Goal: Entertainment & Leisure: Consume media (video, audio)

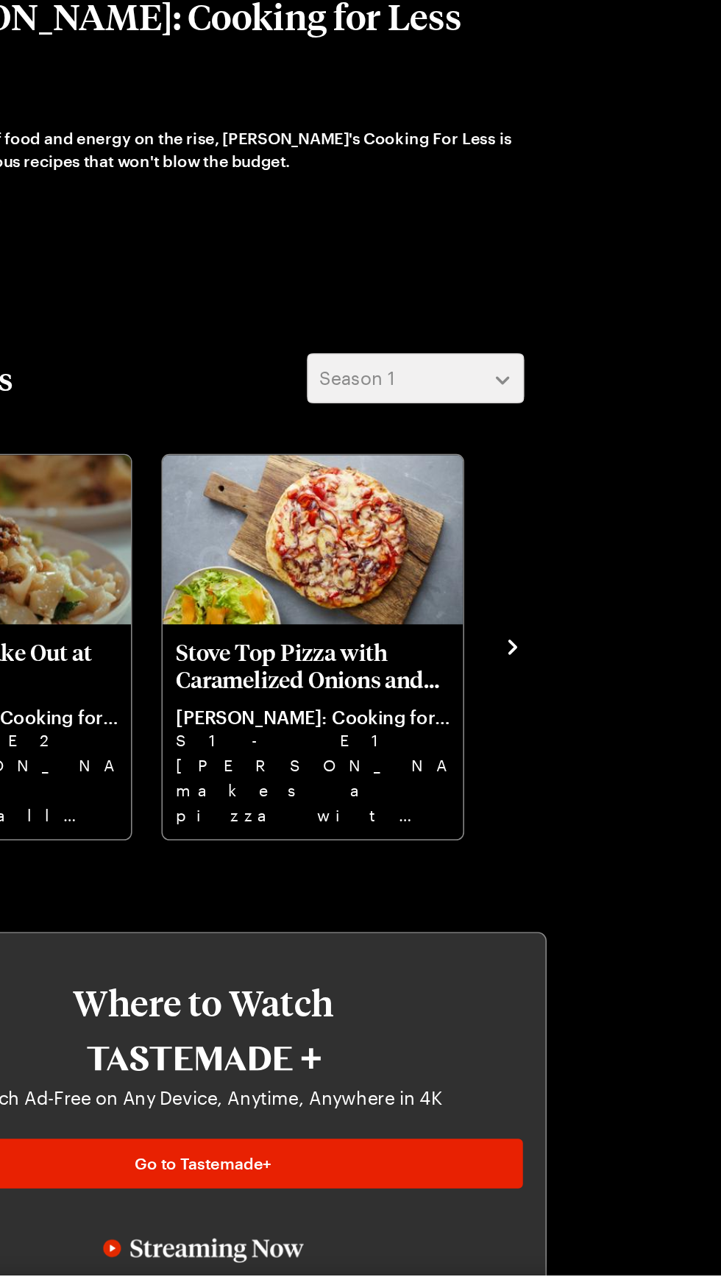
click at [562, 778] on icon "navigate to next item" at bounding box center [562, 778] width 15 height 15
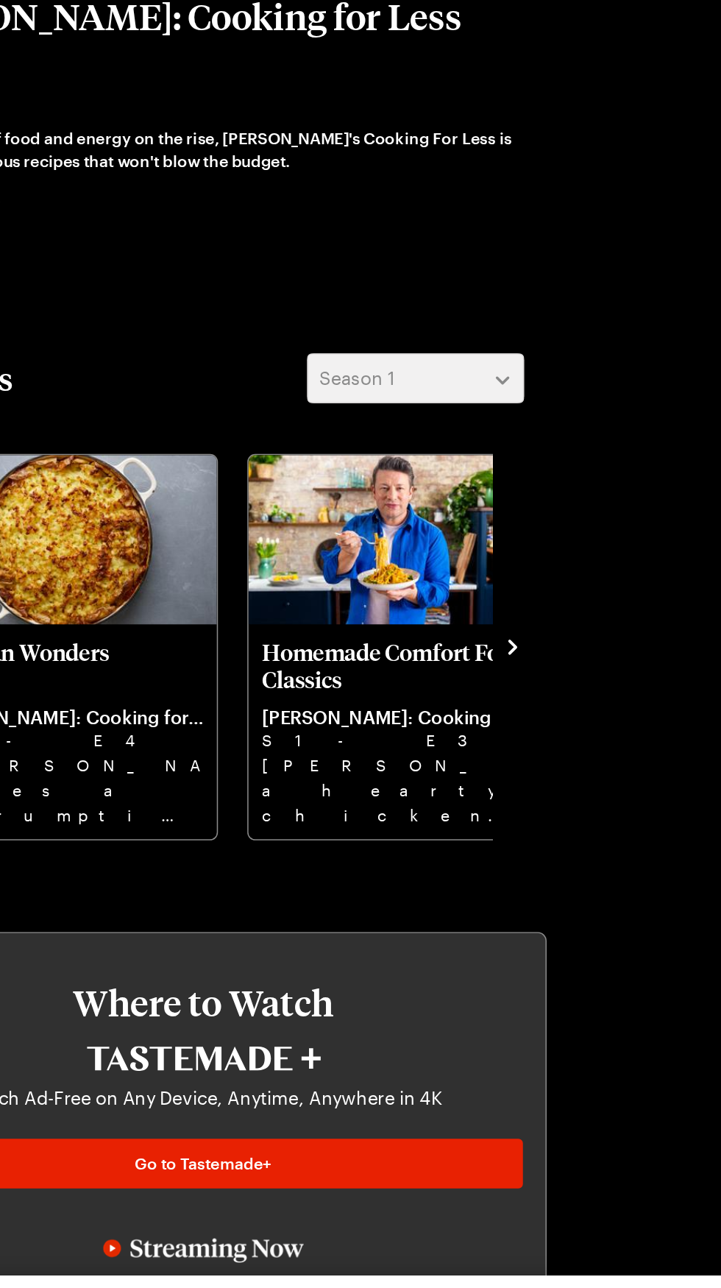
click at [489, 728] on img "Homemade Comfort Food Classics" at bounding box center [488, 709] width 196 height 110
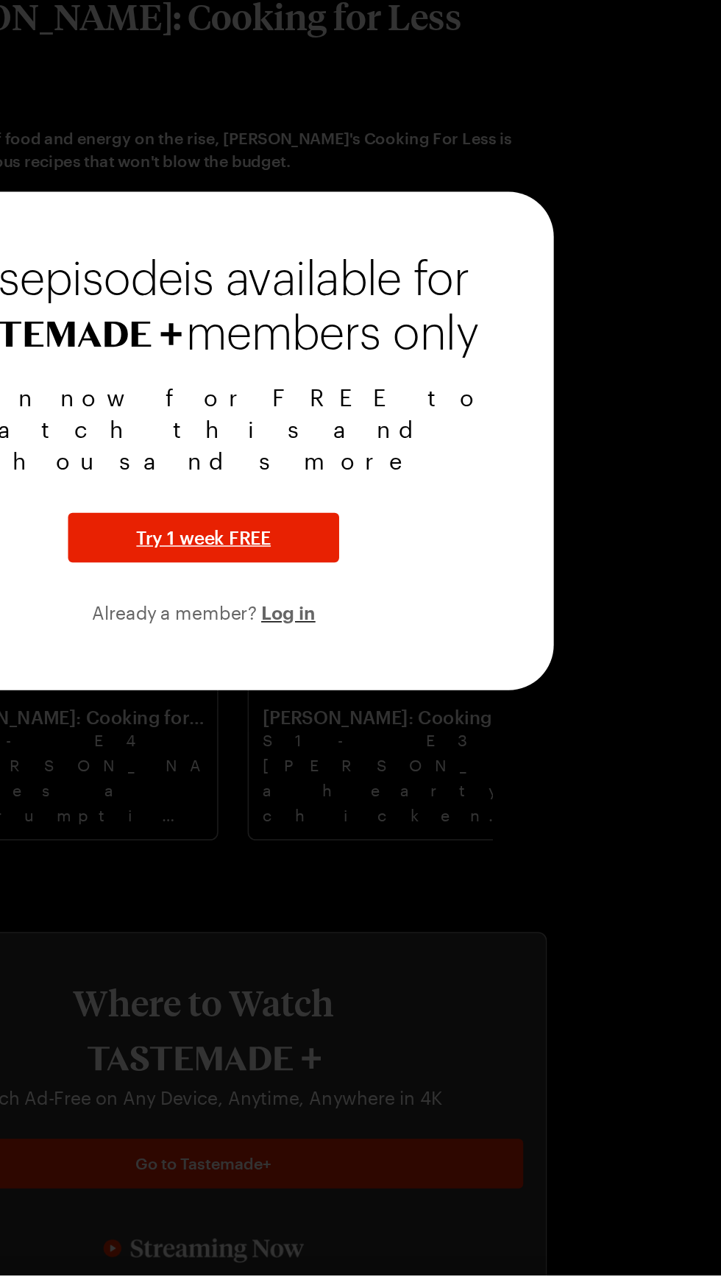
click at [433, 807] on div "This episode is available for members only Join now for FREE to watch this and …" at bounding box center [360, 644] width 456 height 325
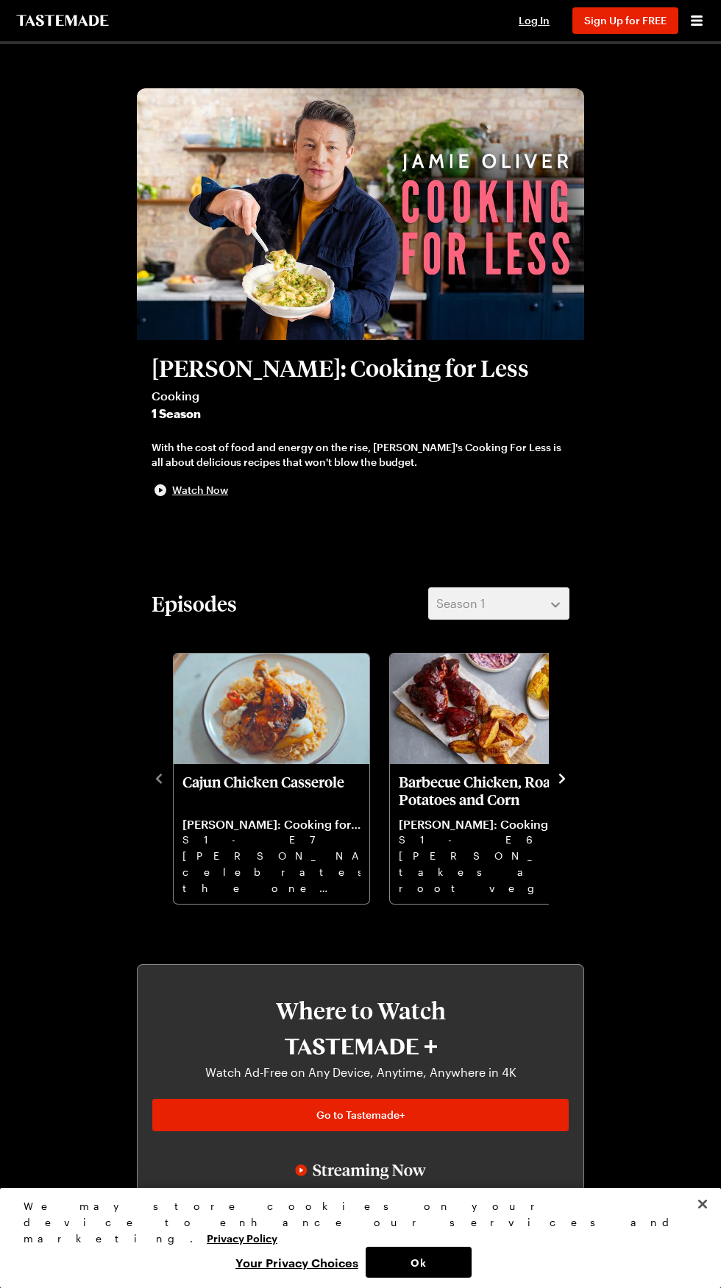
click at [203, 491] on span "Watch Now" at bounding box center [200, 490] width 56 height 15
click at [676, 900] on div at bounding box center [360, 644] width 721 height 1288
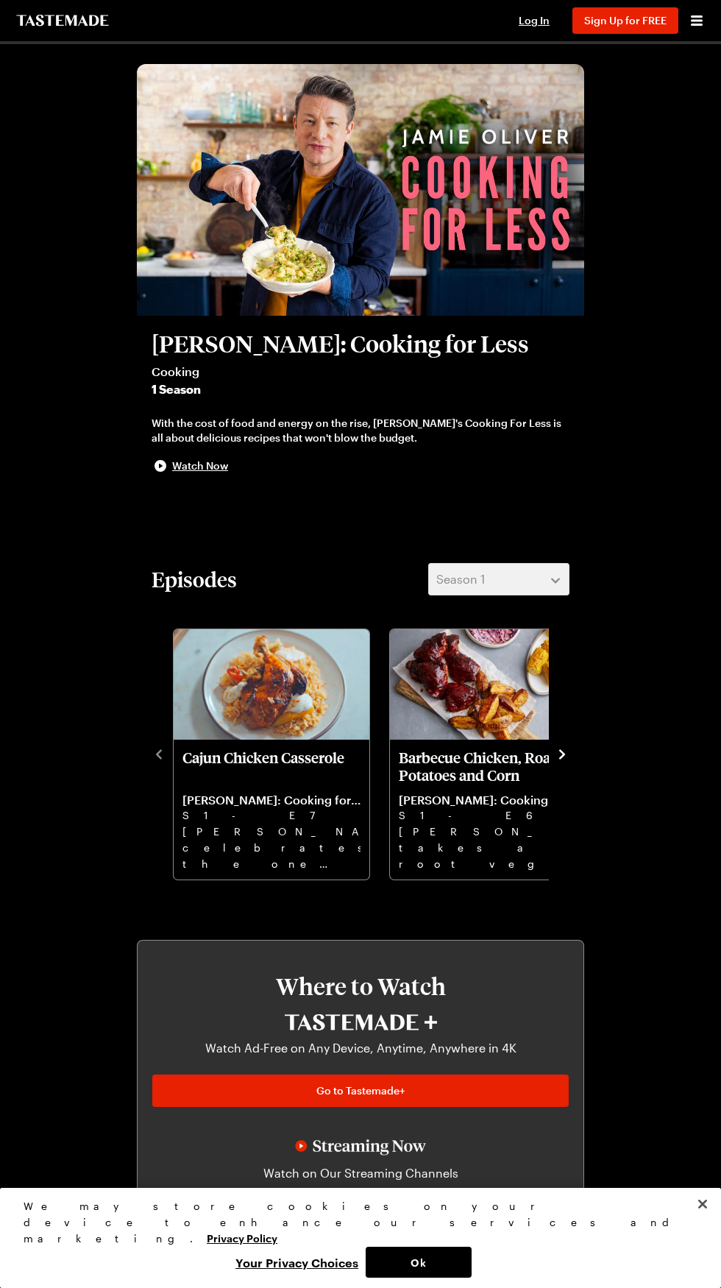
scroll to position [21, 0]
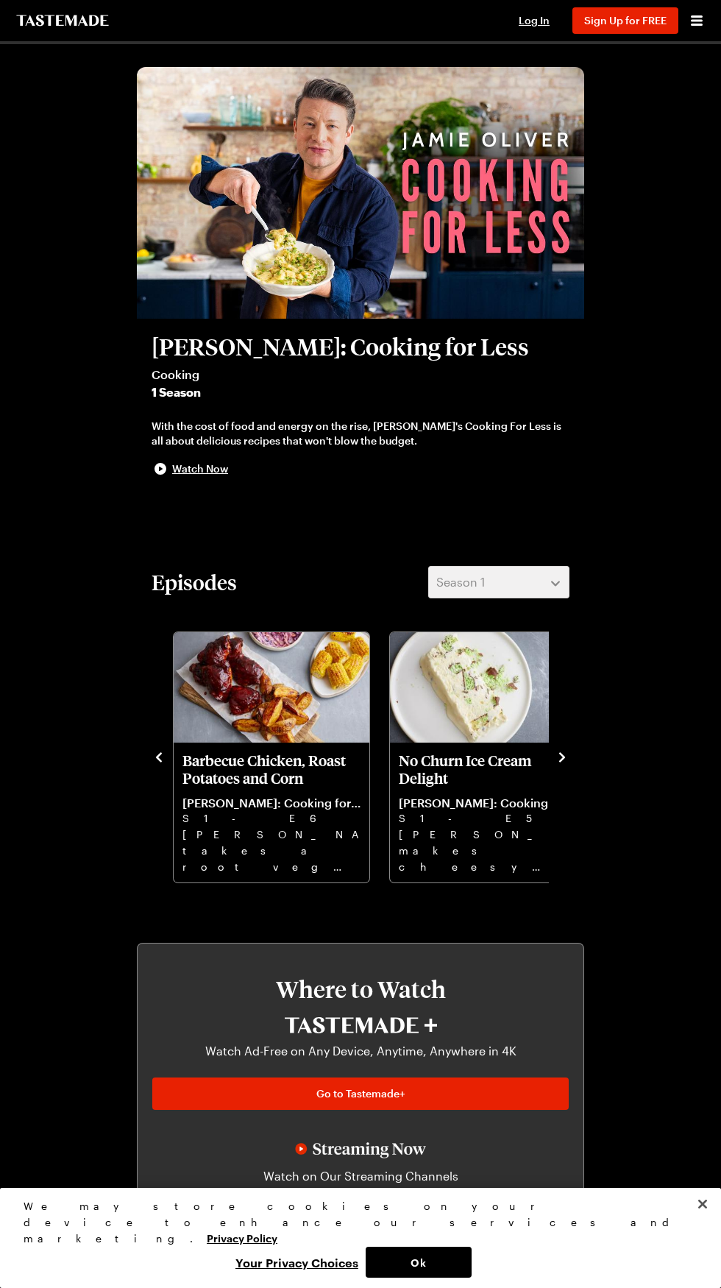
click at [261, 707] on img "Barbecue Chicken, Roast Potatoes and Corn" at bounding box center [272, 687] width 196 height 110
